Goal: Transaction & Acquisition: Purchase product/service

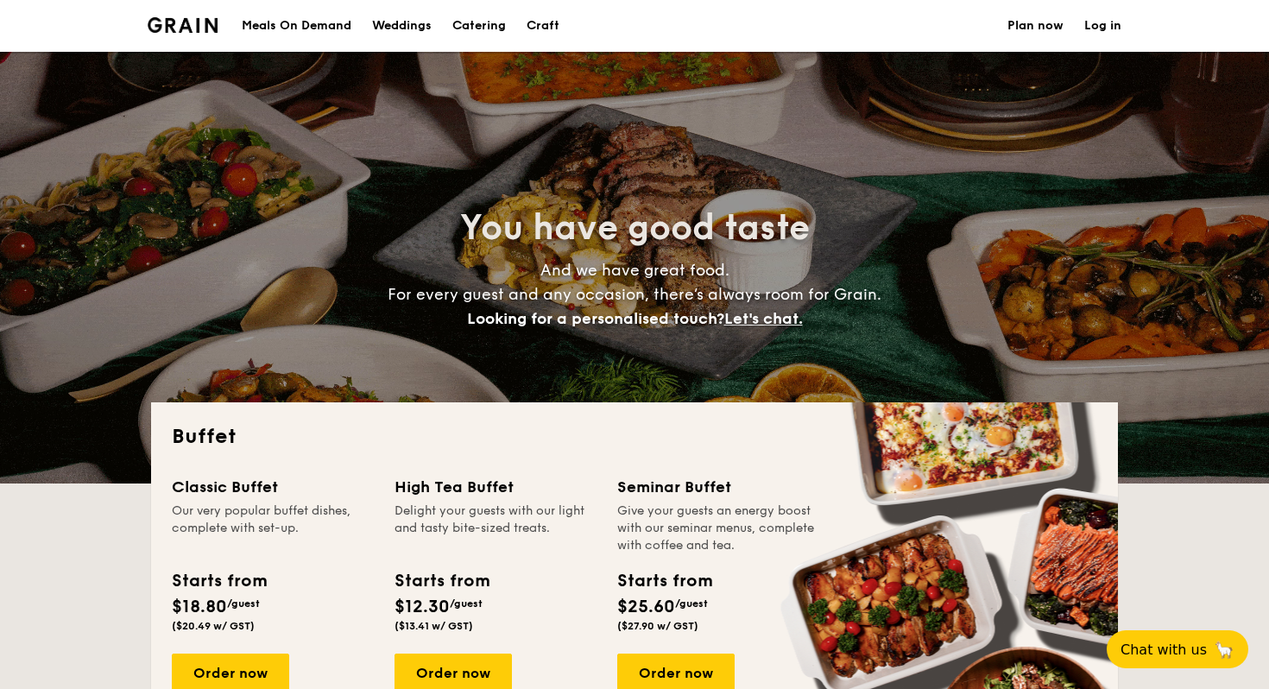
select select
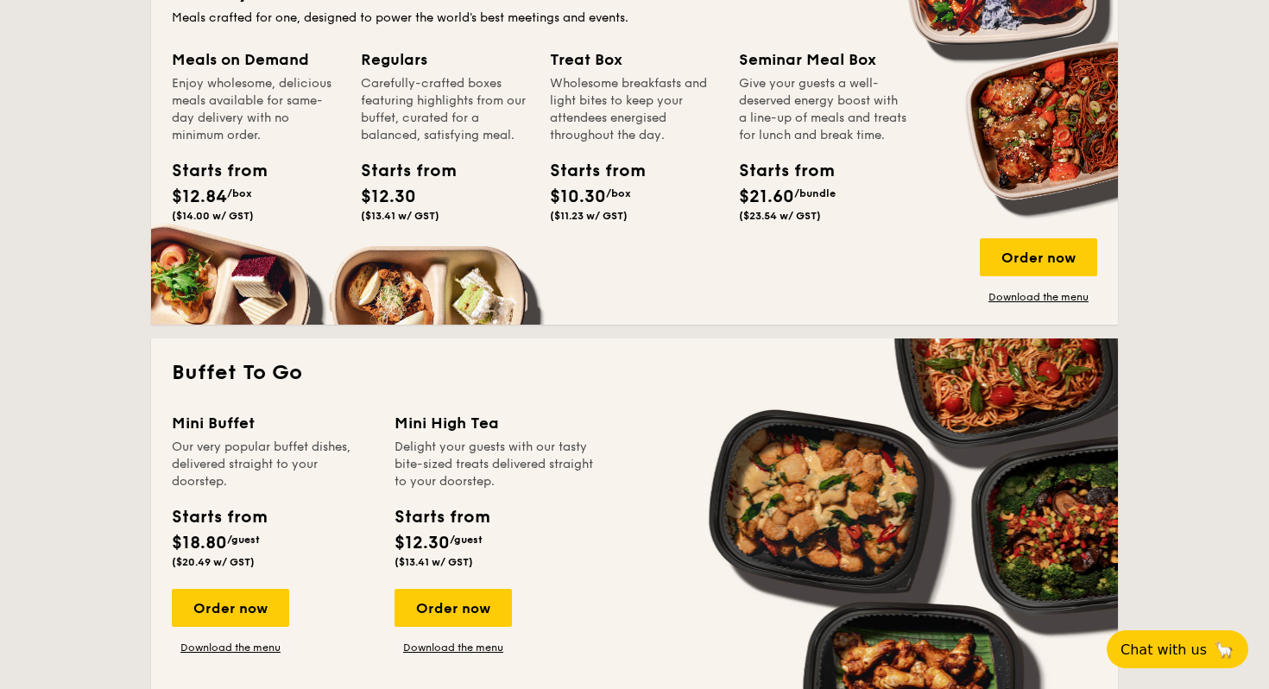
scroll to position [983, 0]
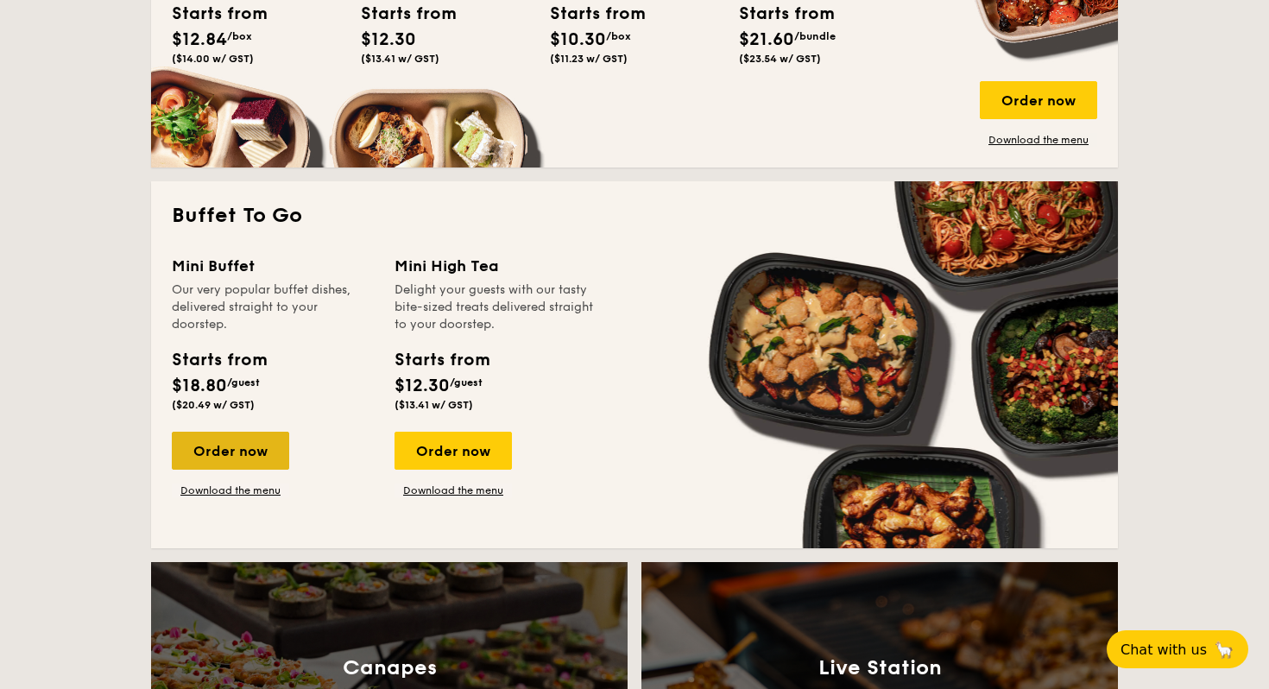
click at [225, 452] on div "Order now" at bounding box center [230, 451] width 117 height 38
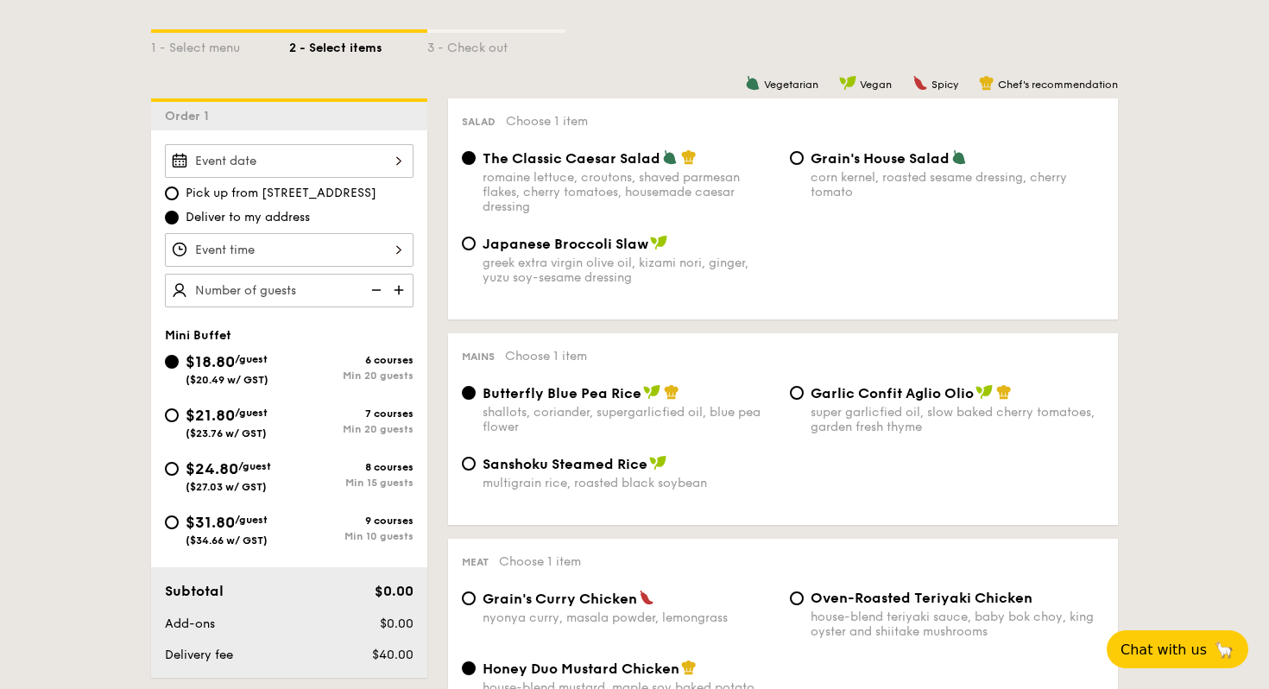
scroll to position [434, 0]
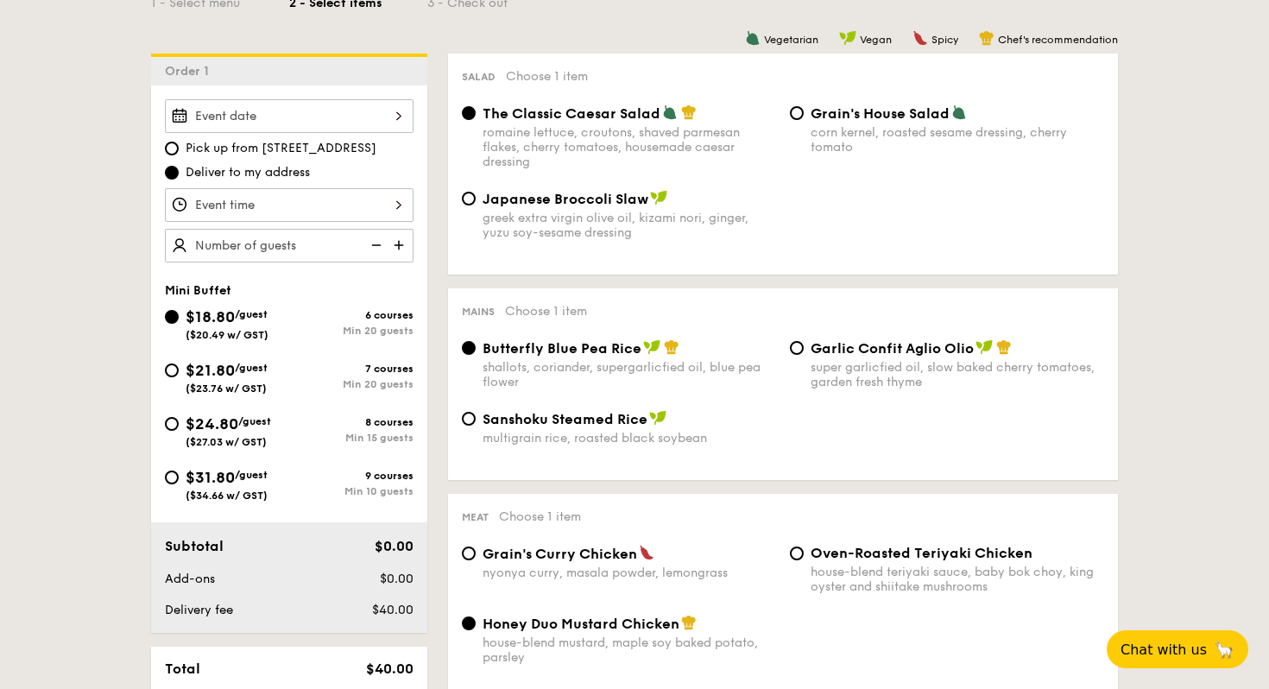
click at [268, 484] on div "$31.80 /guest ($34.66 w/ GST)" at bounding box center [227, 483] width 82 height 36
click at [179, 484] on input "$31.80 /guest ($34.66 w/ GST) 9 courses Min 10 guests" at bounding box center [172, 478] width 14 height 14
radio input "true"
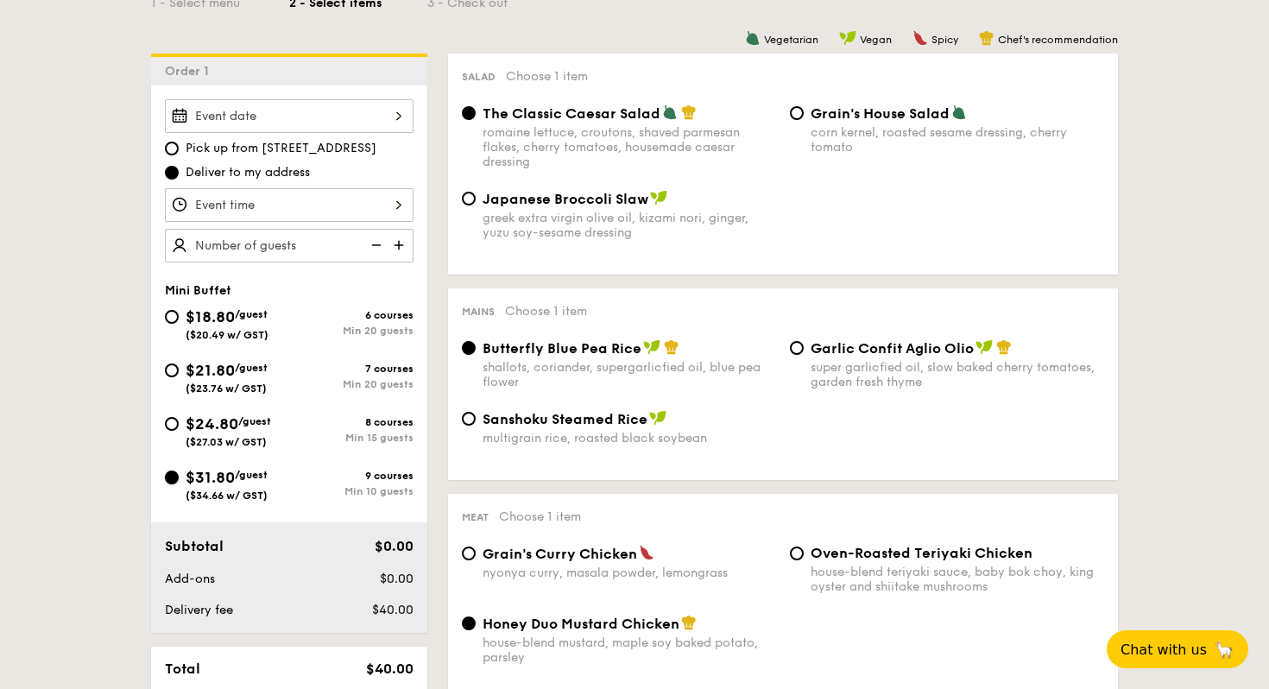
radio input "false"
radio input "true"
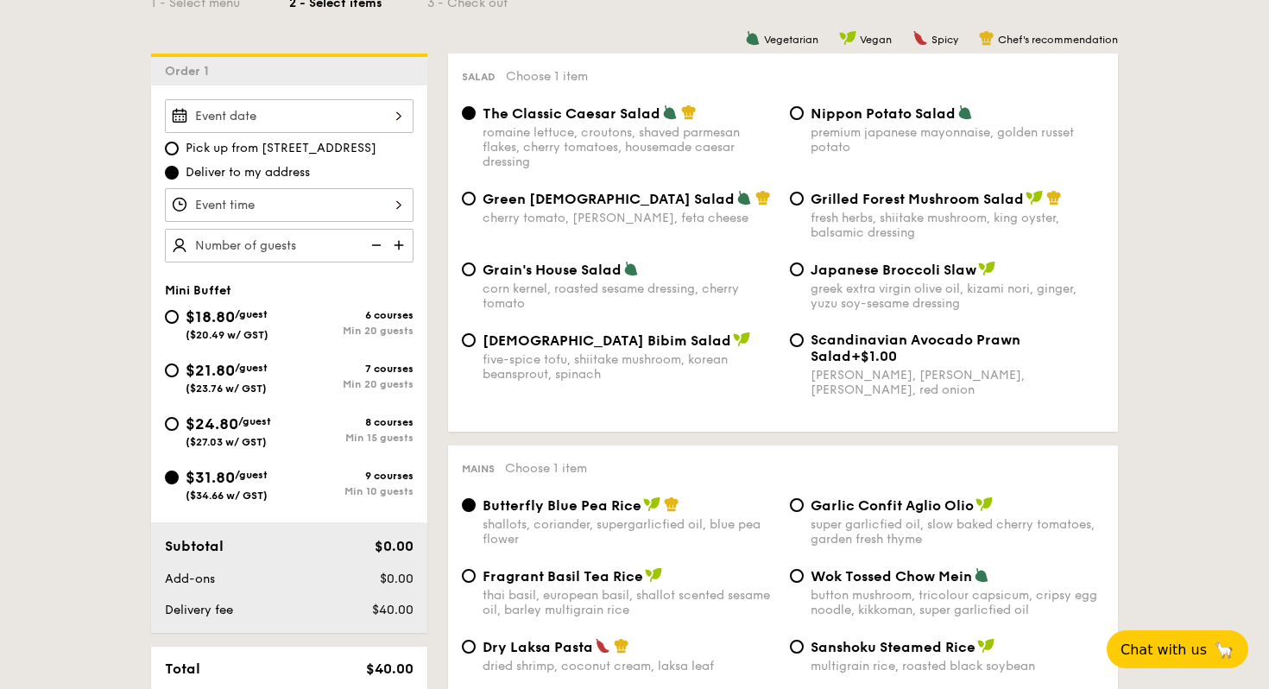
click at [280, 425] on div "$24.80 /guest ($27.03 w/ GST)" at bounding box center [227, 430] width 124 height 36
click at [179, 425] on input "$24.80 /guest ($27.03 w/ GST) 8 courses Min 15 guests" at bounding box center [172, 424] width 14 height 14
radio input "true"
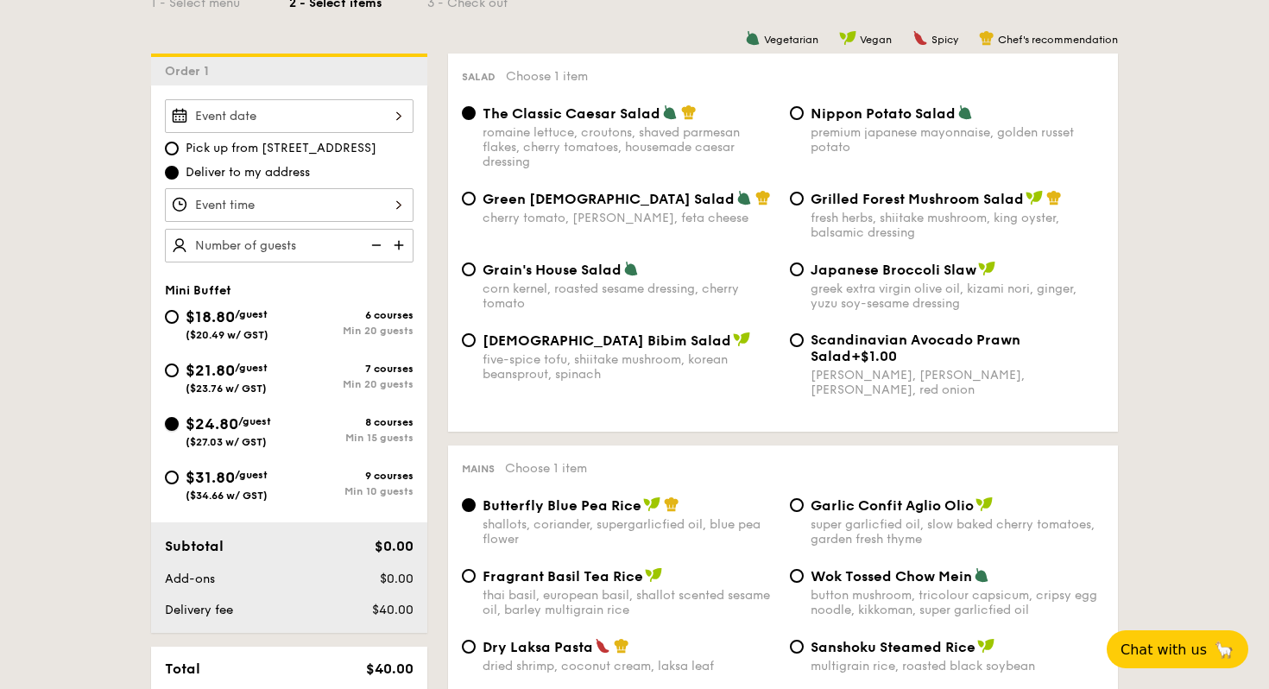
radio input "true"
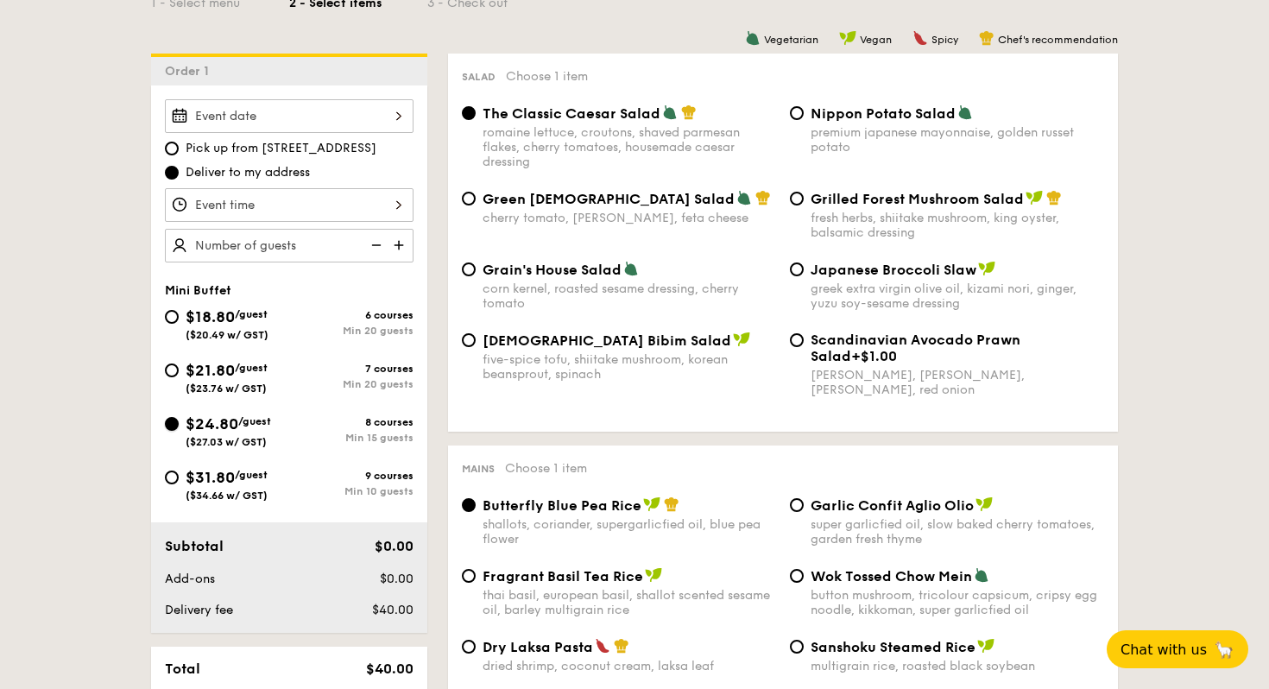
radio input "true"
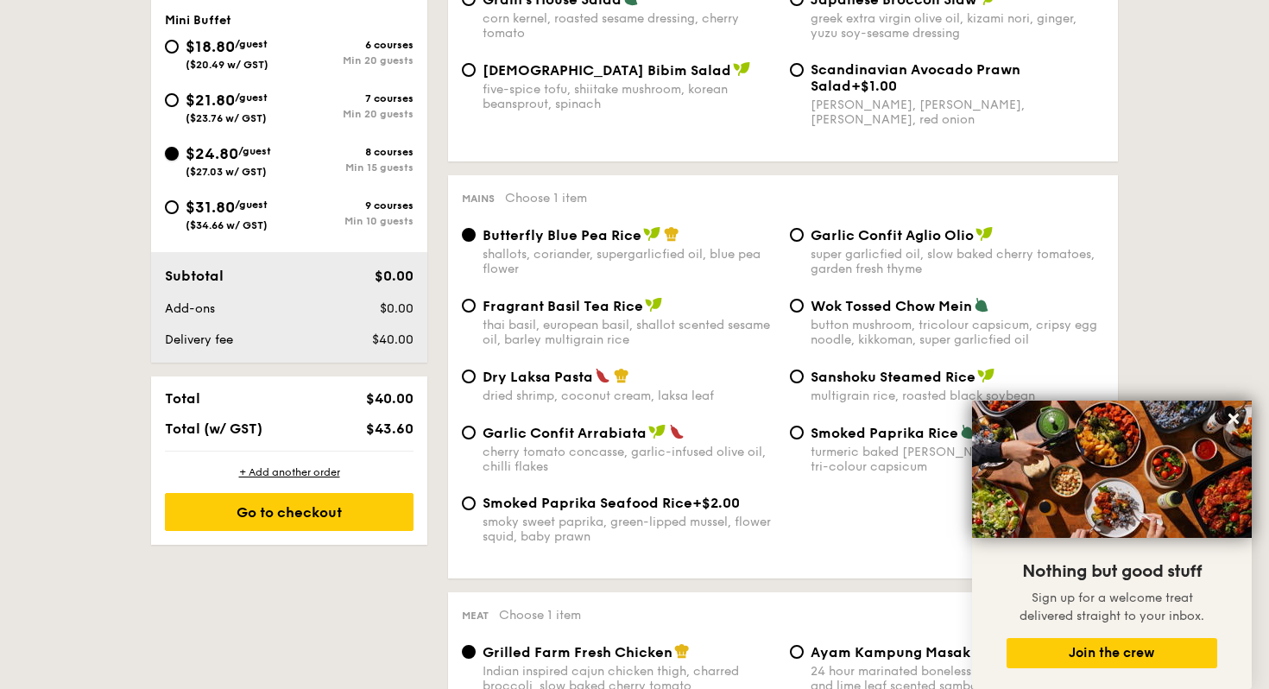
scroll to position [712, 0]
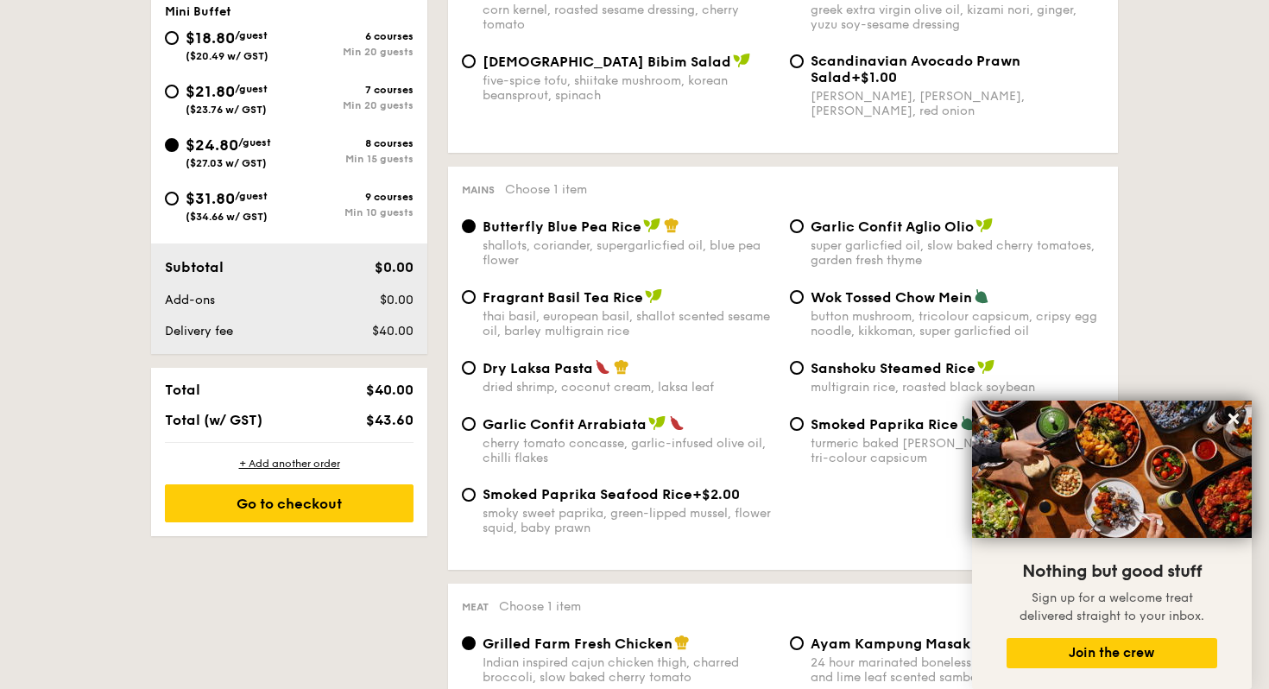
click at [253, 197] on span "/guest" at bounding box center [251, 196] width 33 height 12
click at [179, 197] on input "$31.80 /guest ($34.66 w/ GST) 9 courses Min 10 guests" at bounding box center [172, 199] width 14 height 14
radio input "true"
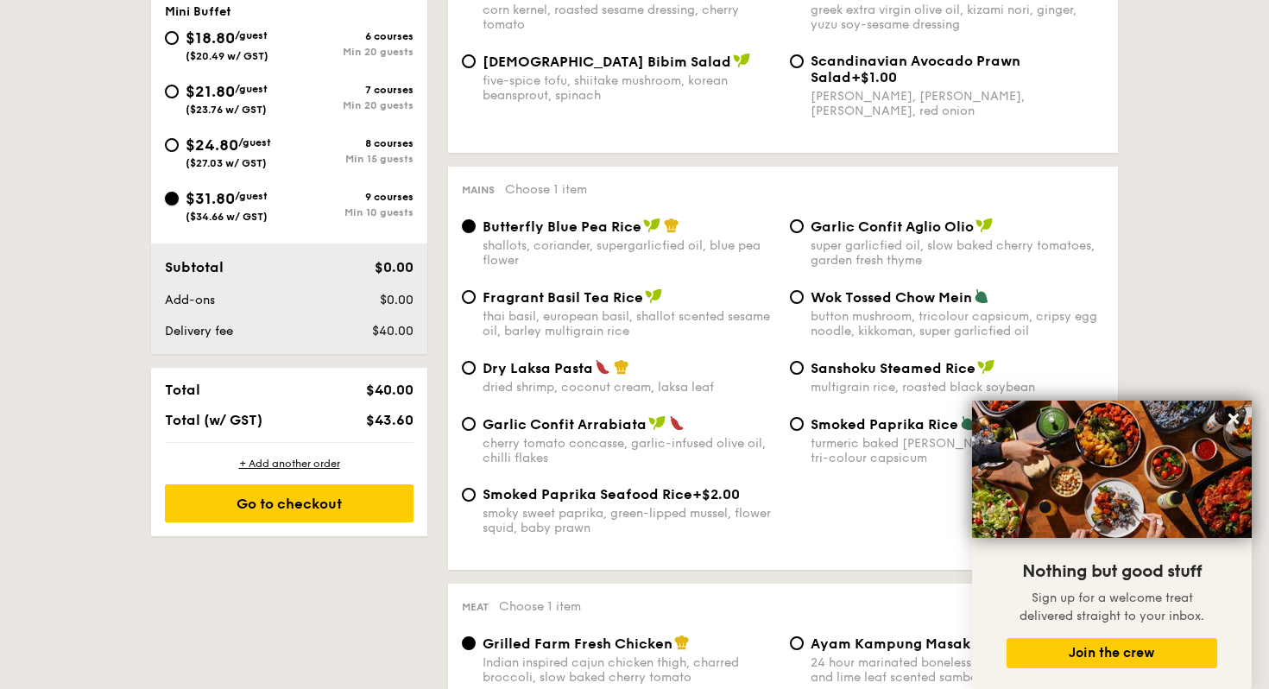
radio input "true"
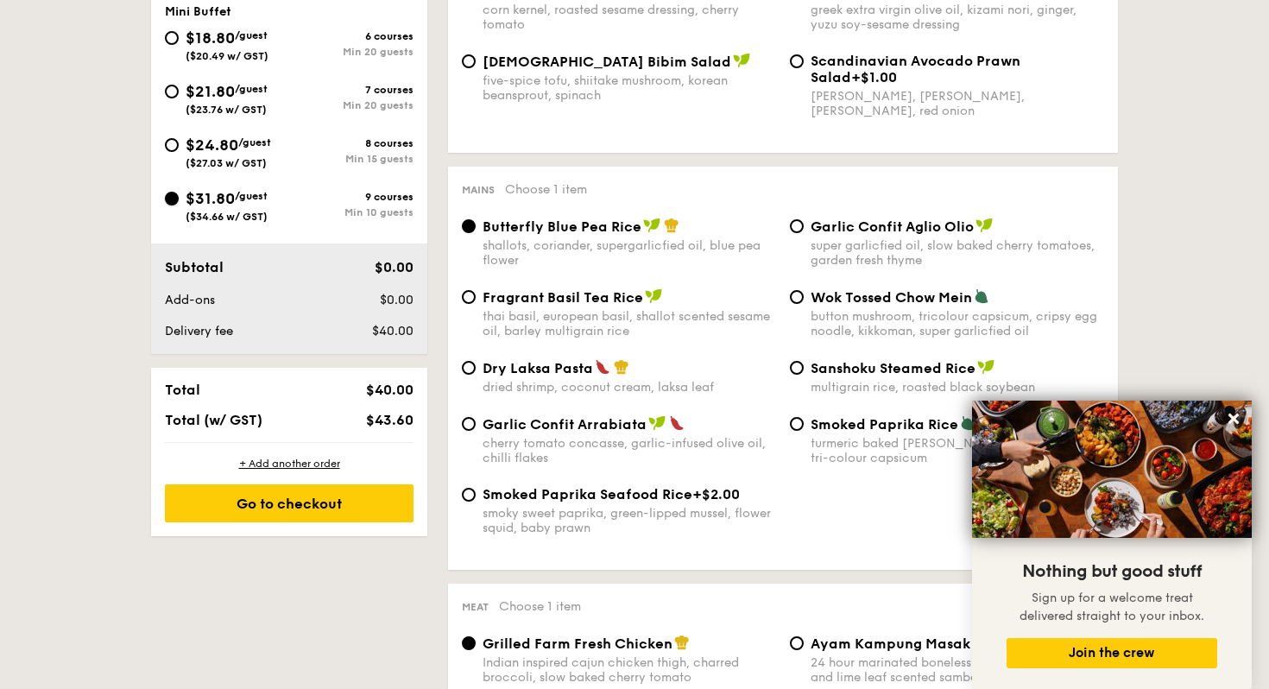
radio input "true"
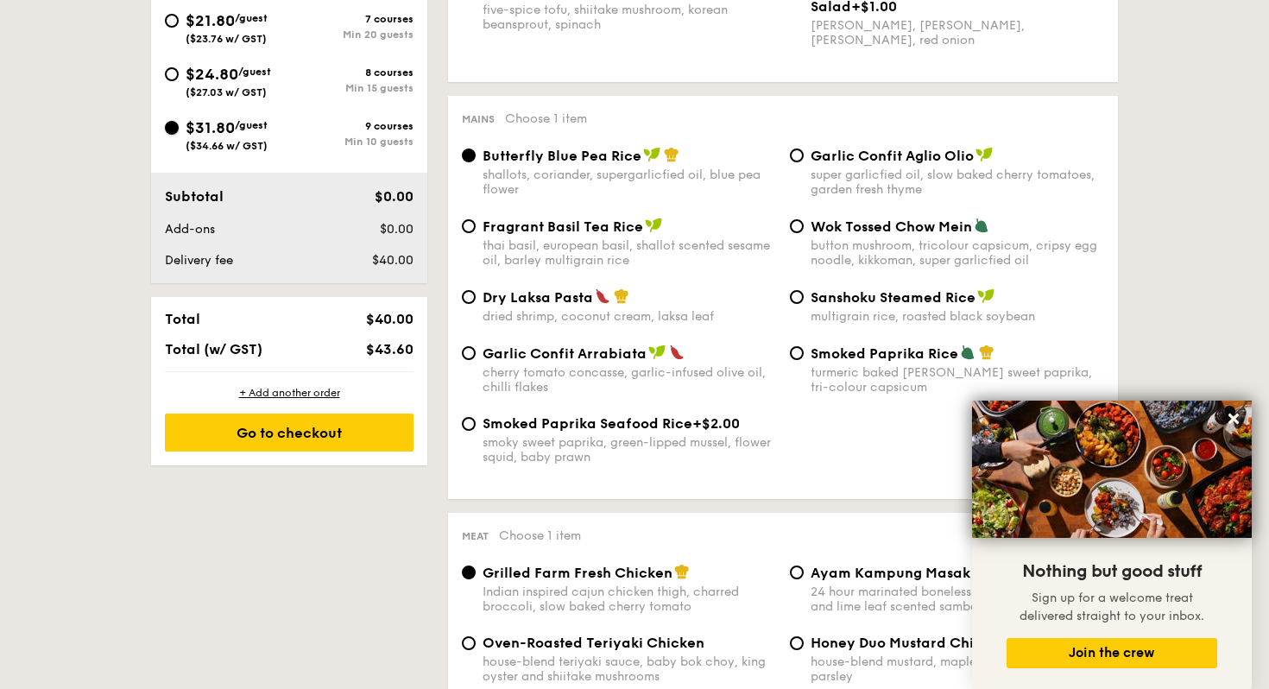
scroll to position [801, 0]
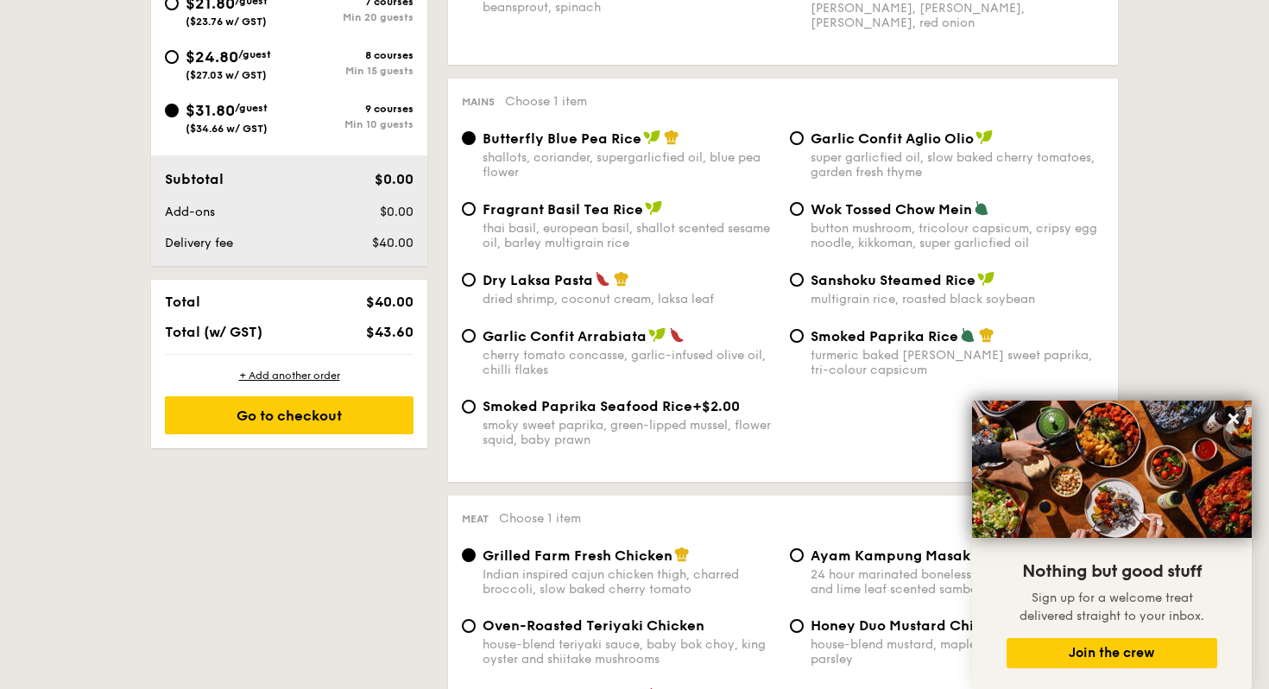
click at [881, 146] on span "Garlic Confit Aglio Olio" at bounding box center [892, 138] width 163 height 16
click at [804, 145] on input "Garlic Confit Aglio Olio super garlicfied oil, slow baked cherry tomatoes, gard…" at bounding box center [797, 138] width 14 height 14
radio input "true"
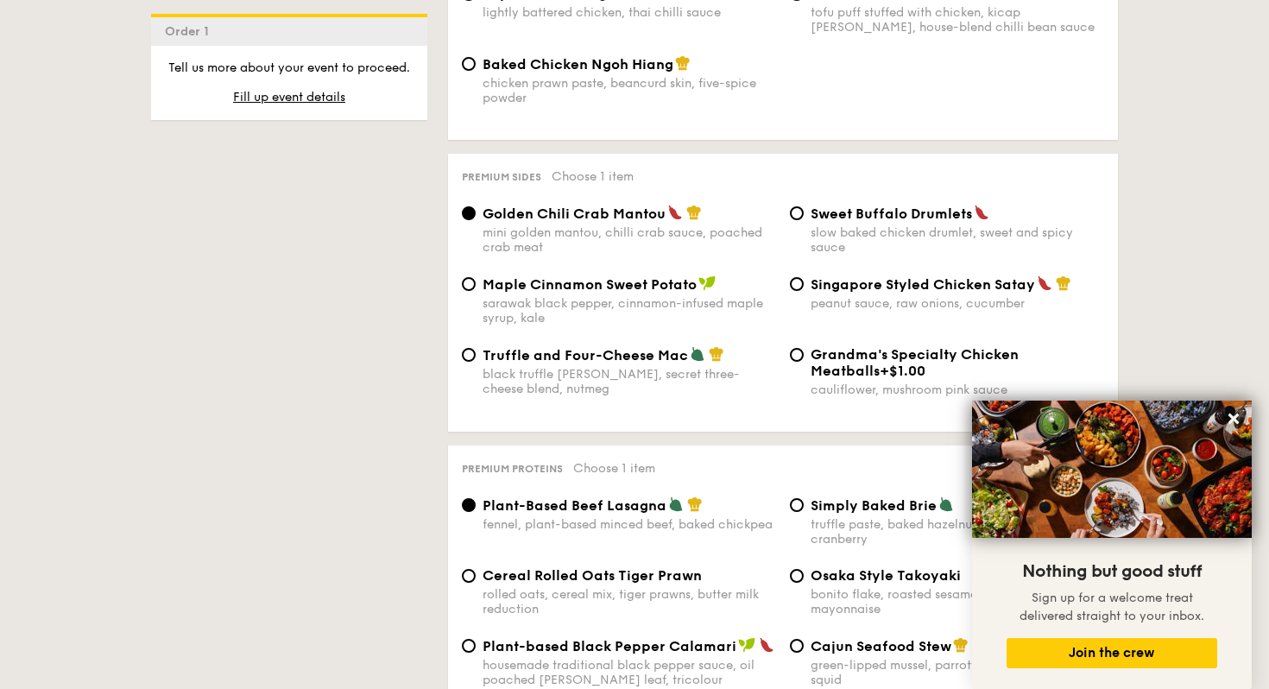
scroll to position [3228, 0]
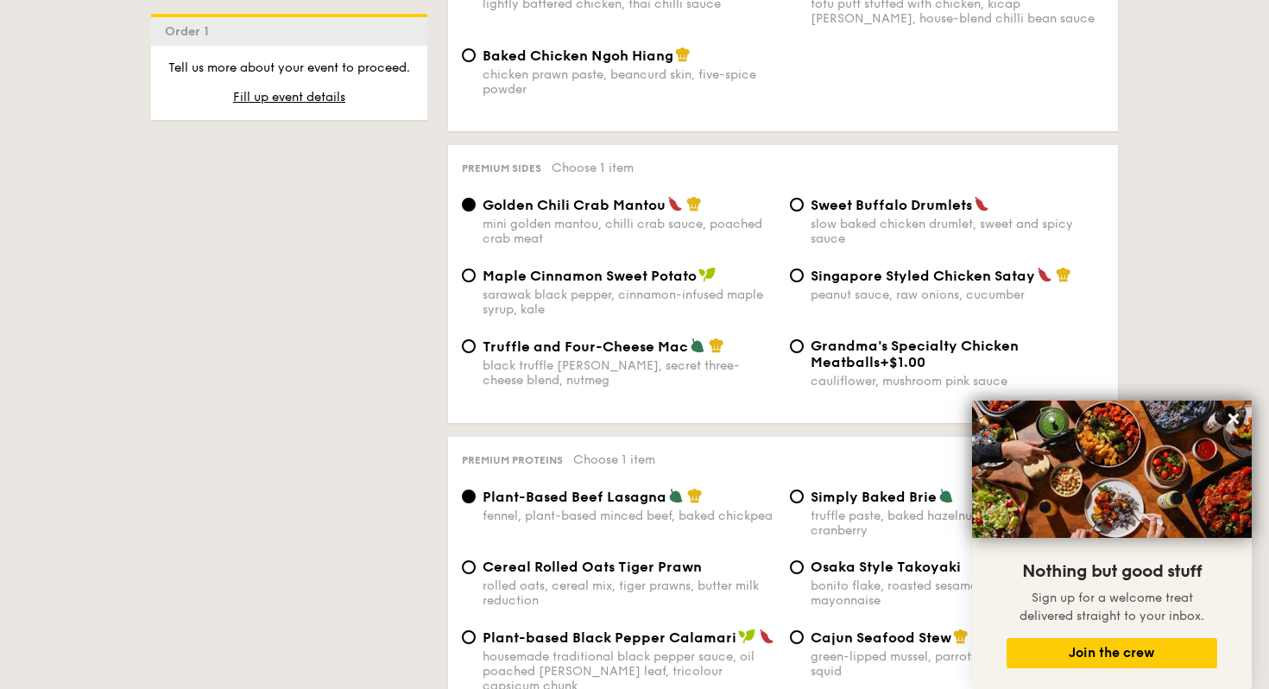
click at [824, 298] on div "Singapore Styled Chicken Satay peanut sauce, raw onions, cucumber" at bounding box center [958, 284] width 294 height 35
click at [804, 282] on input "Singapore Styled Chicken Satay peanut sauce, raw onions, cucumber" at bounding box center [797, 276] width 14 height 14
radio input "true"
click at [636, 355] on span "Truffle and Four-Cheese Mac" at bounding box center [586, 347] width 206 height 16
click at [476, 353] on input "Truffle and Four-Cheese Mac black truffle [PERSON_NAME], secret three-cheese bl…" at bounding box center [469, 346] width 14 height 14
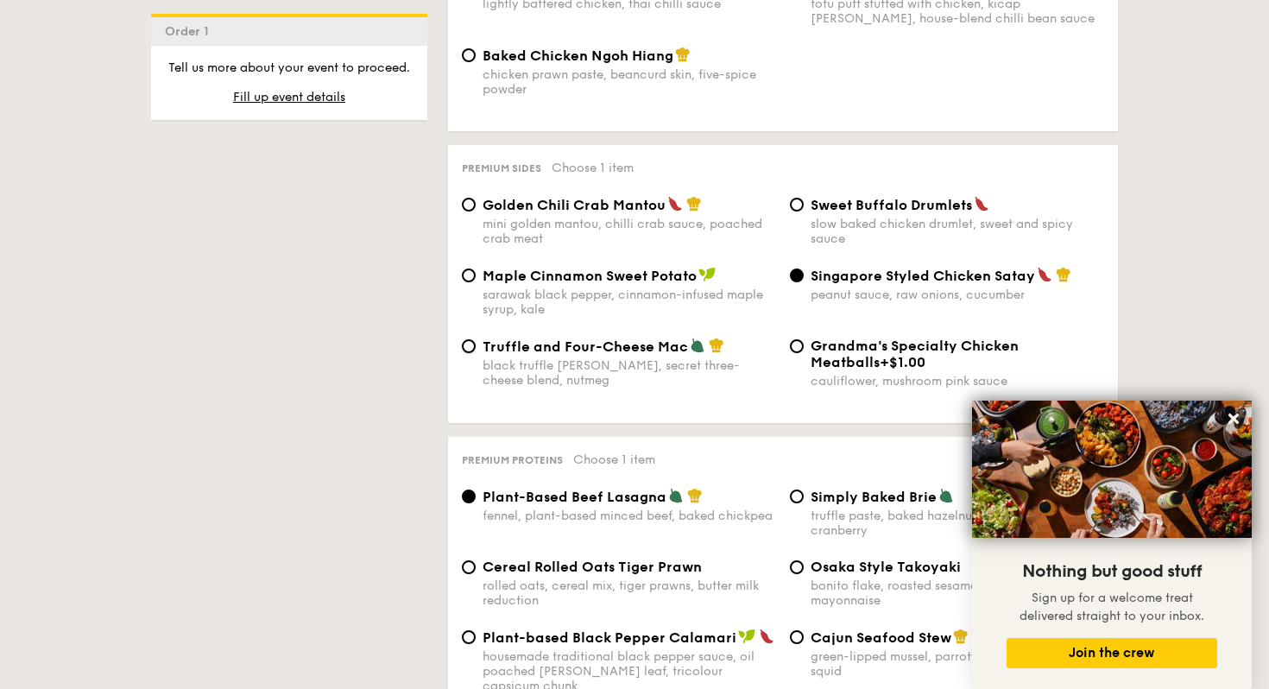
radio input "true"
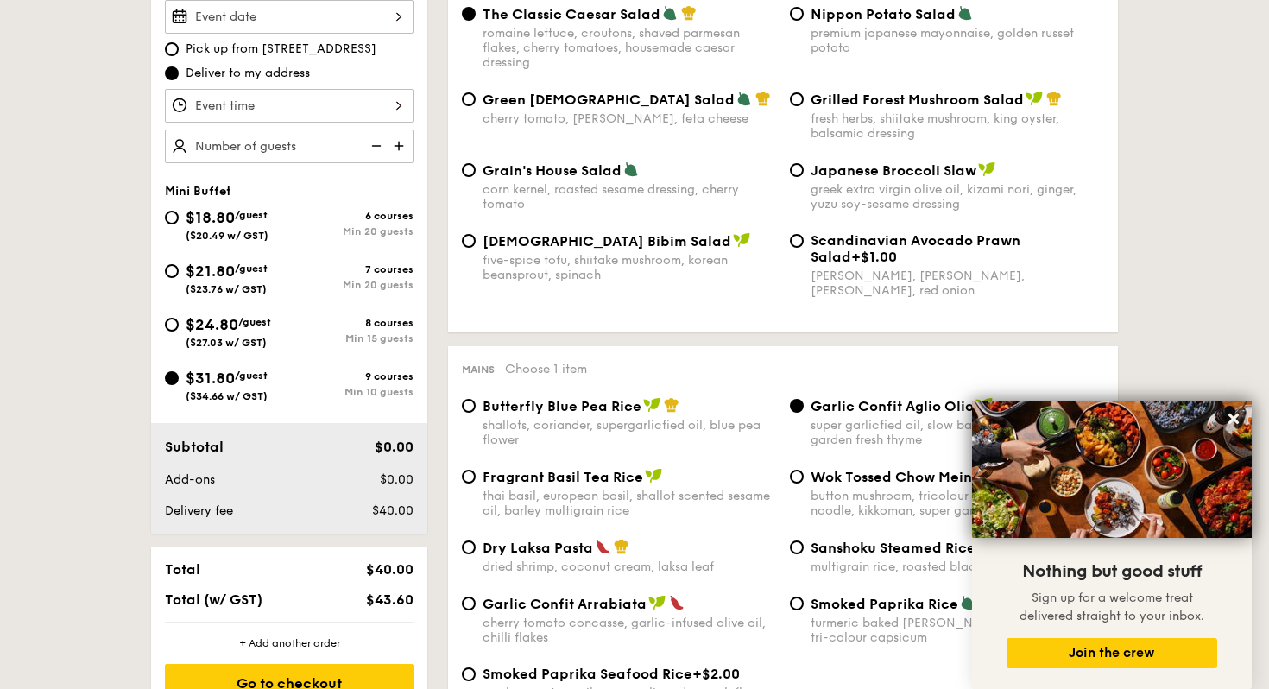
scroll to position [526, 0]
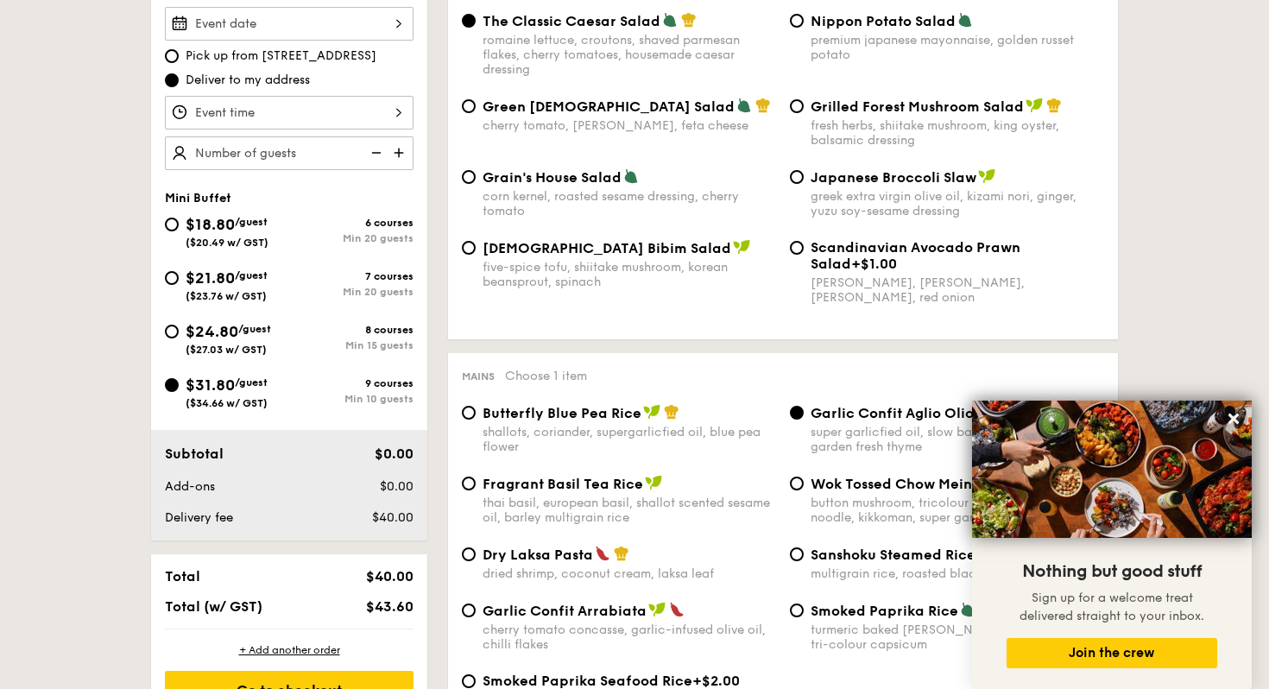
click at [401, 155] on img at bounding box center [401, 152] width 26 height 33
click at [374, 153] on img at bounding box center [375, 152] width 26 height 33
type input "10 guests"
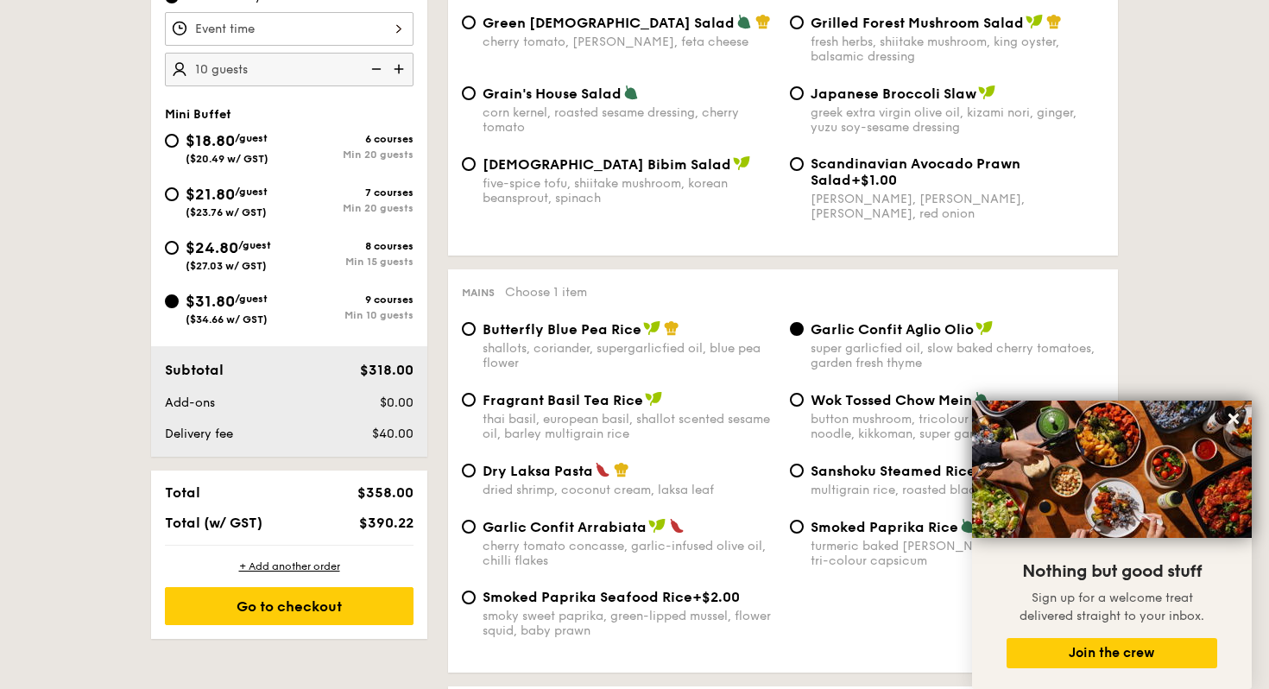
scroll to position [613, 0]
